Goal: Information Seeking & Learning: Stay updated

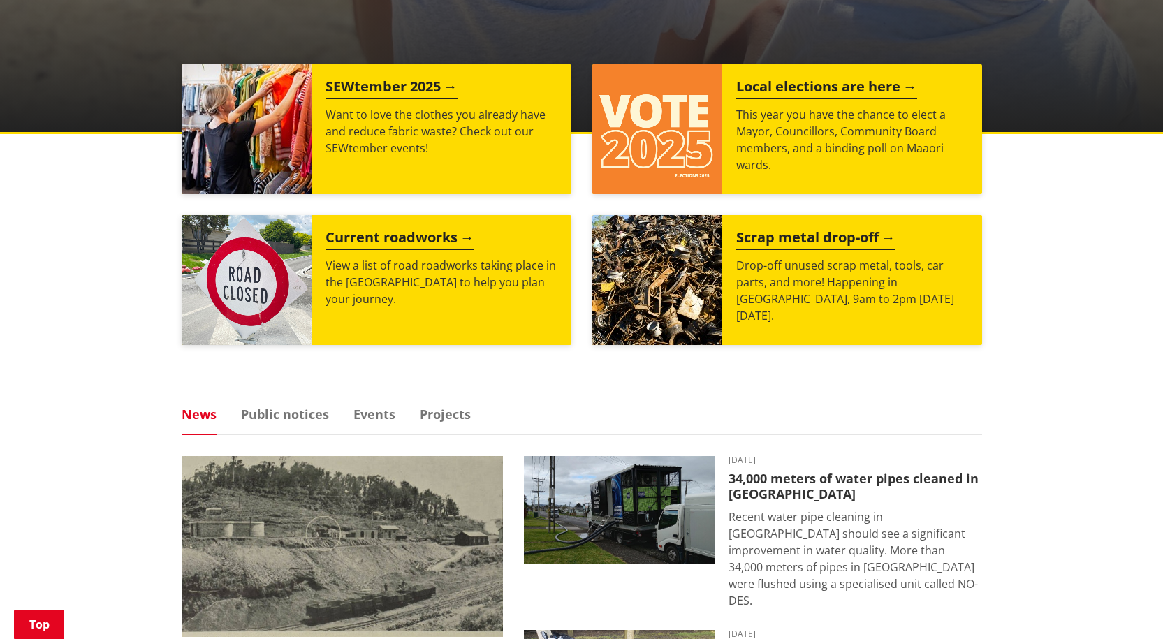
scroll to position [489, 0]
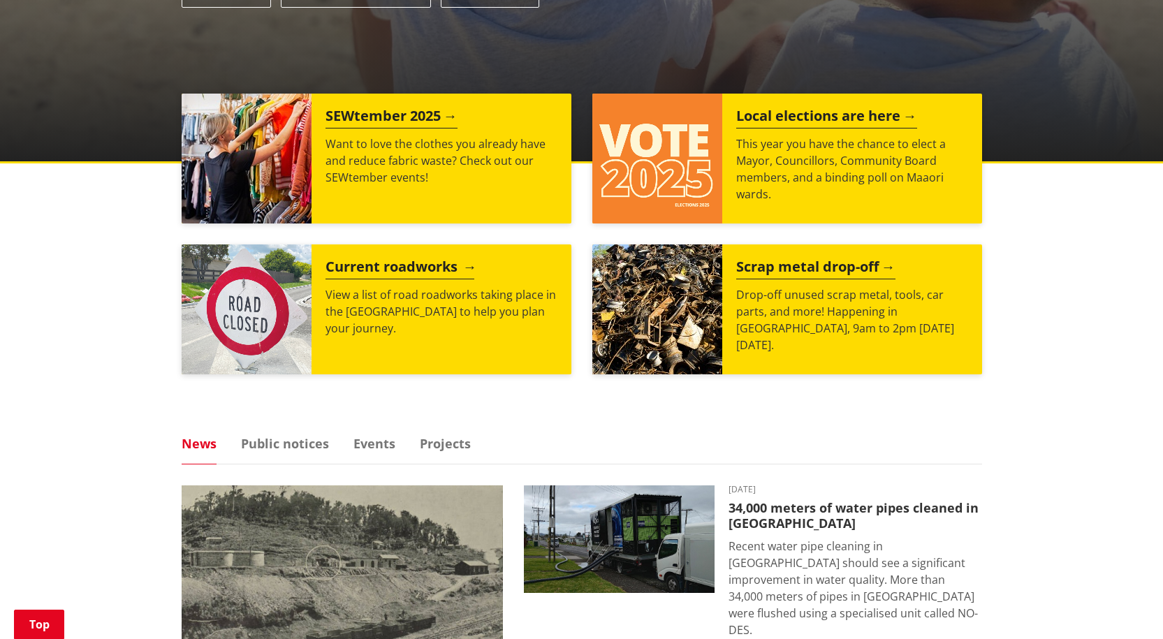
click at [386, 271] on h2 "Current roadworks" at bounding box center [400, 269] width 149 height 21
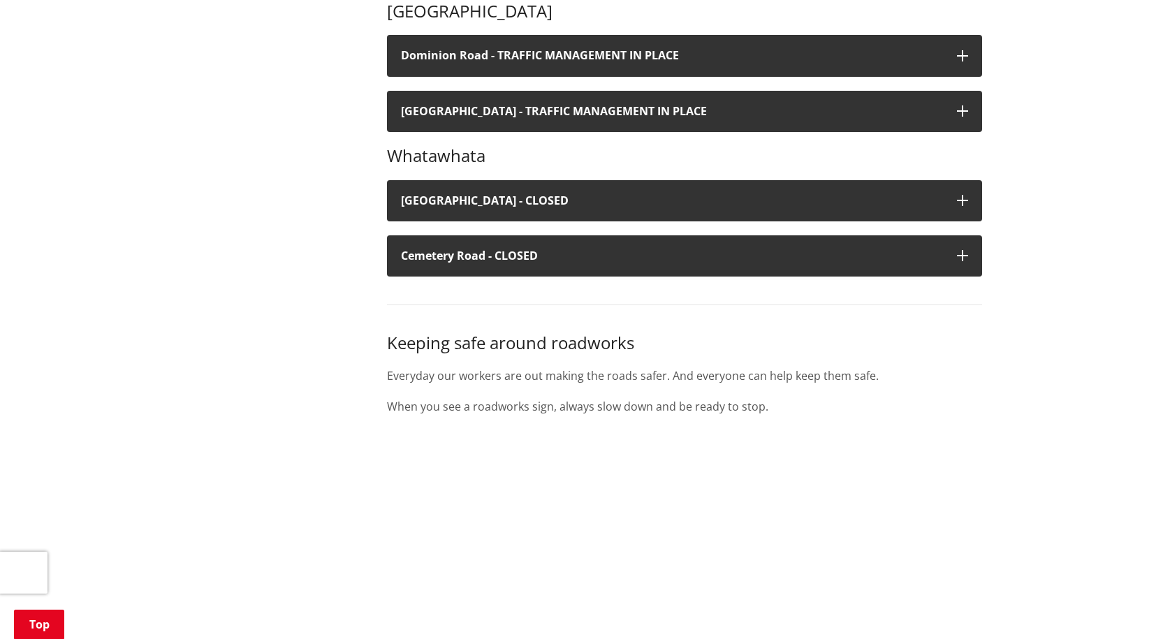
scroll to position [978, 0]
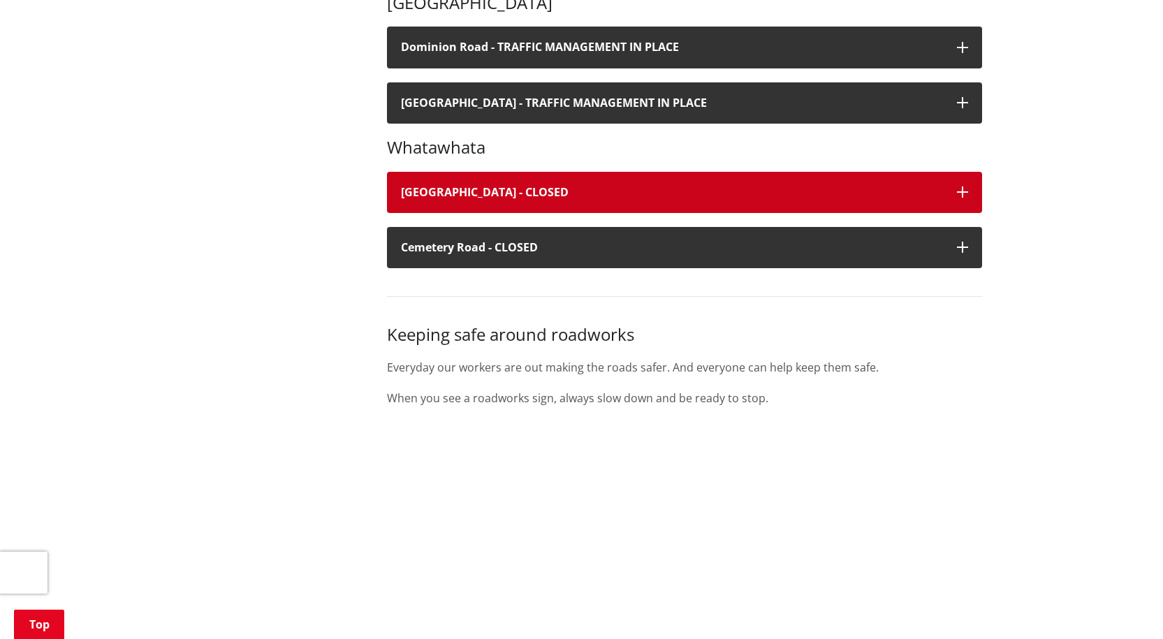
click at [511, 191] on h4 "Old Mountain Road - CLOSED" at bounding box center [672, 192] width 542 height 13
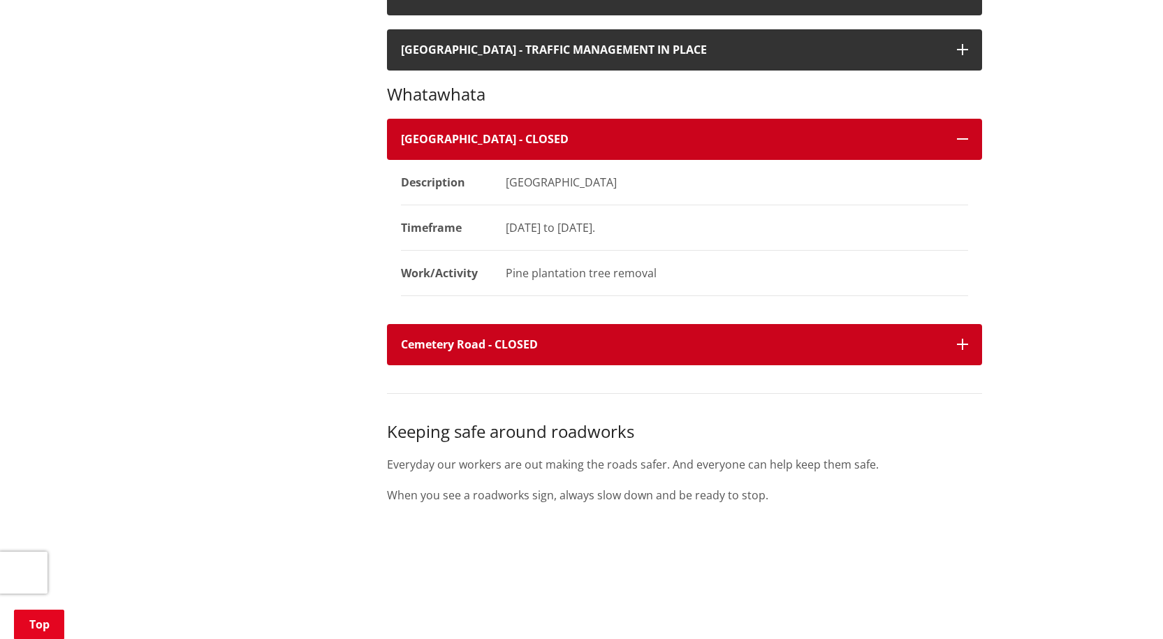
scroll to position [908, 0]
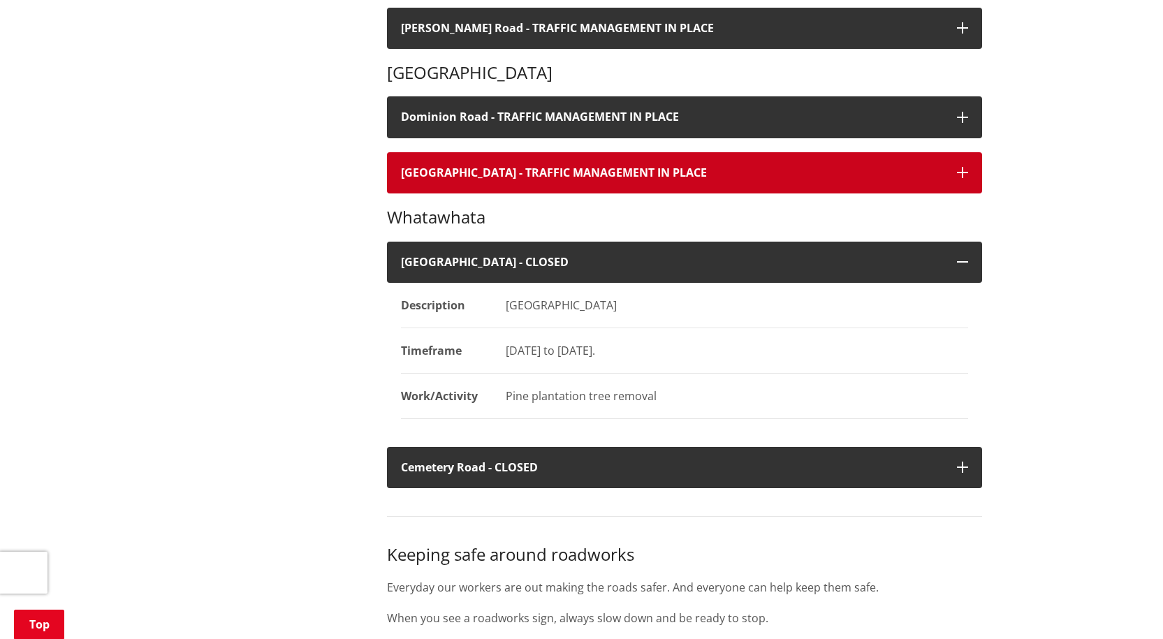
click at [558, 166] on h4 "Harrisville Road - TRAFFIC MANAGEMENT IN PLACE" at bounding box center [672, 172] width 542 height 13
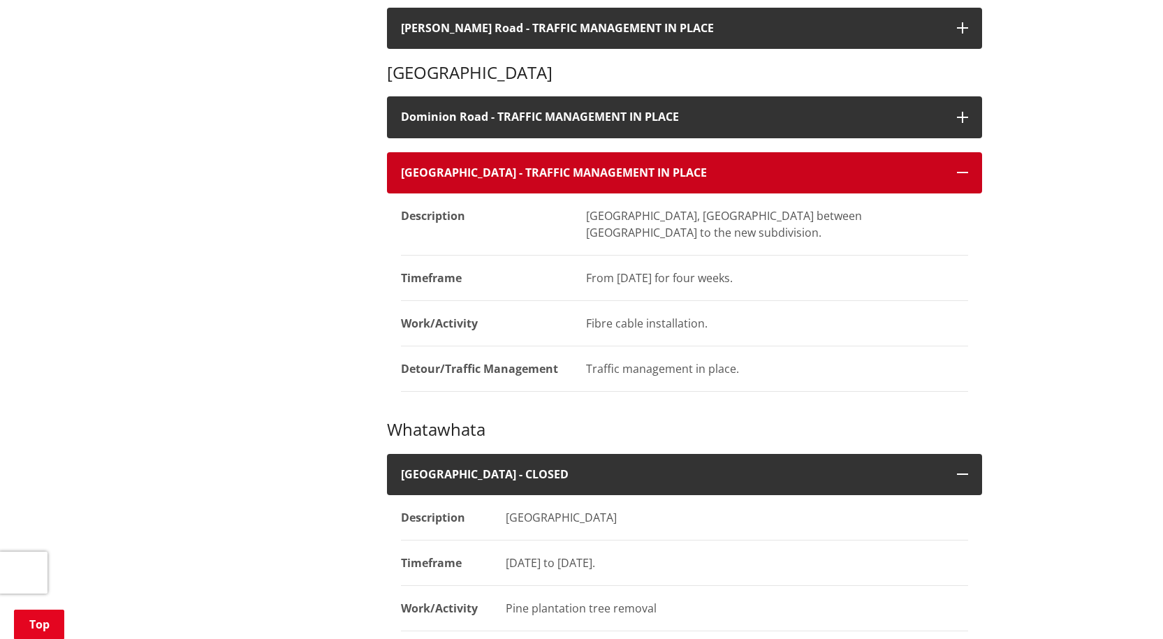
click at [558, 166] on h4 "Harrisville Road - TRAFFIC MANAGEMENT IN PLACE" at bounding box center [672, 172] width 542 height 13
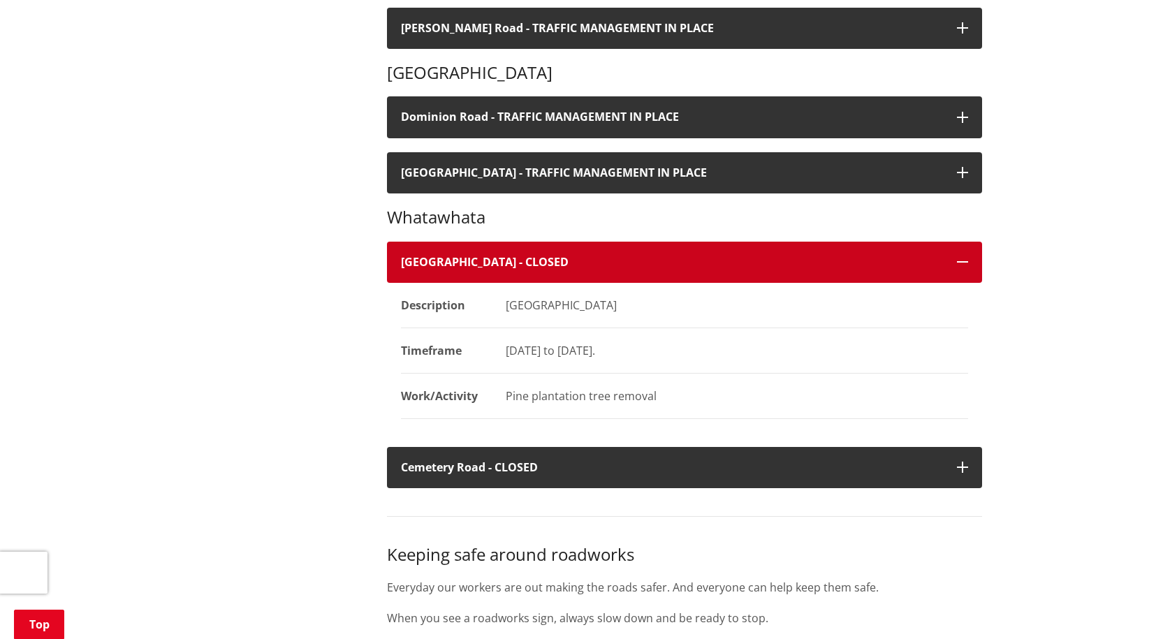
click at [962, 258] on icon "button" at bounding box center [962, 261] width 11 height 11
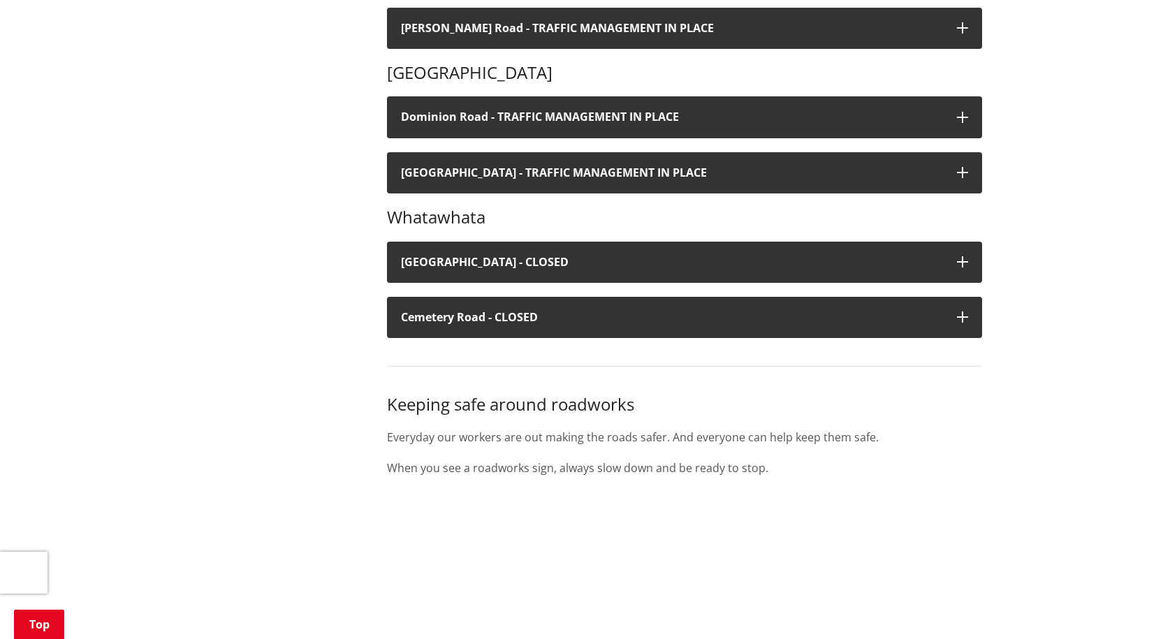
click at [314, 270] on div "More from this section Roads, travel and parking Current and upcoming roadworks…" at bounding box center [582, 205] width 822 height 1663
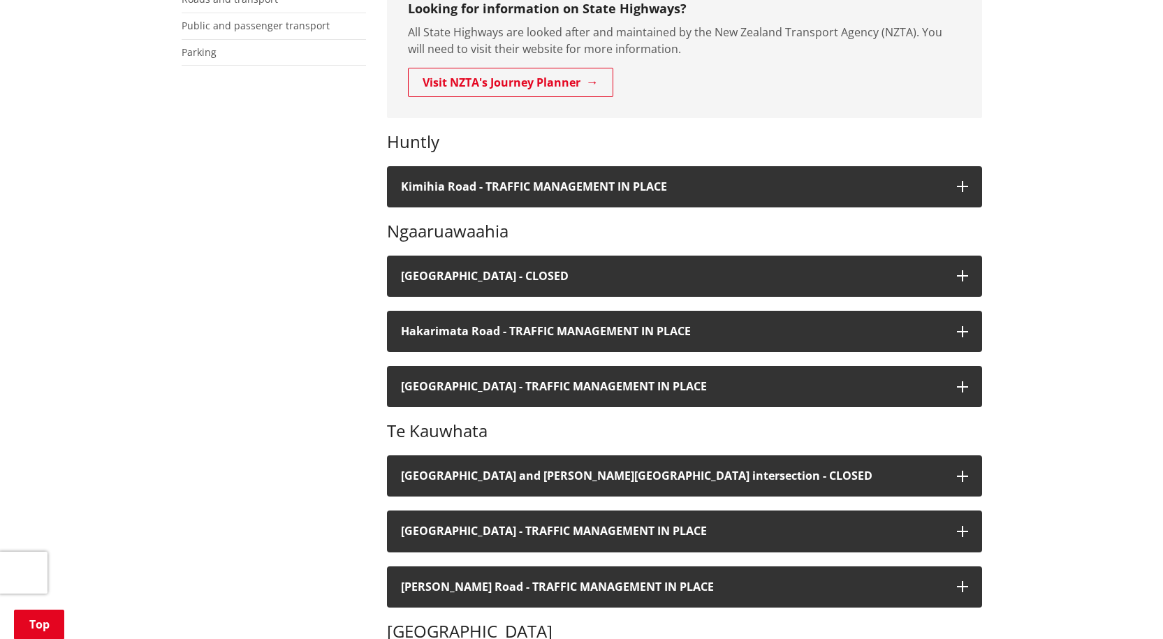
scroll to position [0, 0]
